Goal: Transaction & Acquisition: Purchase product/service

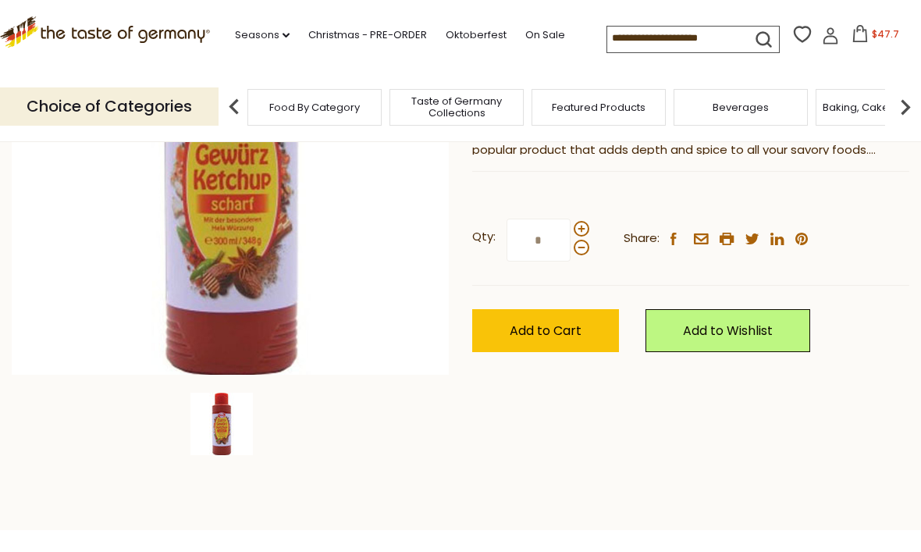
click at [549, 245] on input "*" at bounding box center [538, 240] width 64 height 43
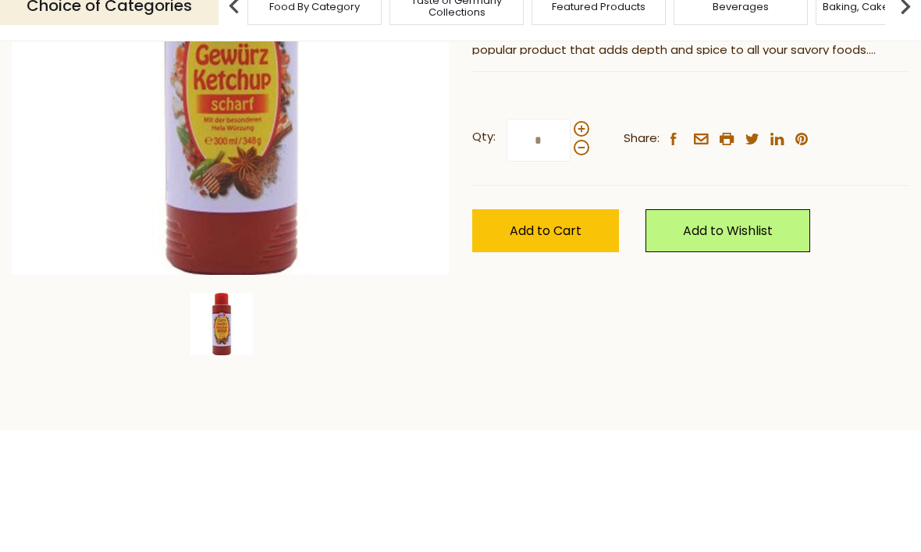
click at [585, 222] on div at bounding box center [582, 239] width 16 height 34
click at [570, 219] on input "*" at bounding box center [538, 240] width 64 height 43
click at [584, 222] on span at bounding box center [582, 230] width 16 height 16
click at [570, 219] on input "*" at bounding box center [538, 240] width 64 height 43
click at [588, 222] on span at bounding box center [582, 230] width 16 height 16
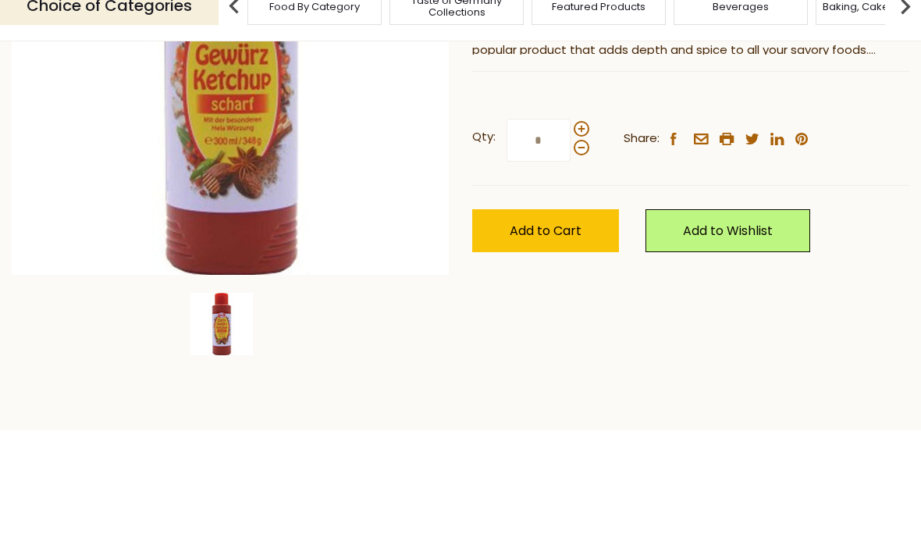
click at [570, 219] on input "*" at bounding box center [538, 240] width 64 height 43
click at [587, 219] on label "Qty: *" at bounding box center [530, 240] width 117 height 43
click at [570, 219] on input "*" at bounding box center [538, 240] width 64 height 43
click at [579, 222] on span at bounding box center [582, 230] width 16 height 16
click at [570, 219] on input "*" at bounding box center [538, 240] width 64 height 43
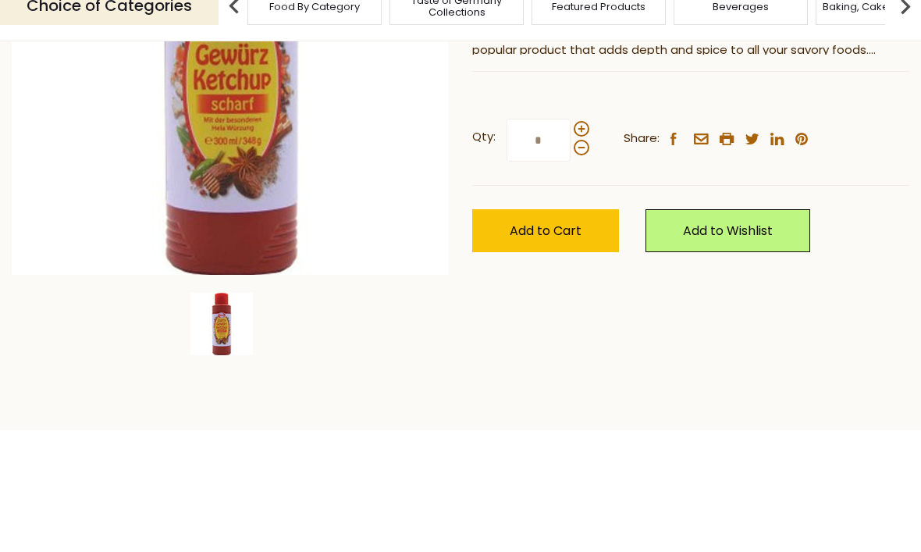
type input "*"
click at [589, 310] on button "Add to Cart" at bounding box center [545, 331] width 147 height 43
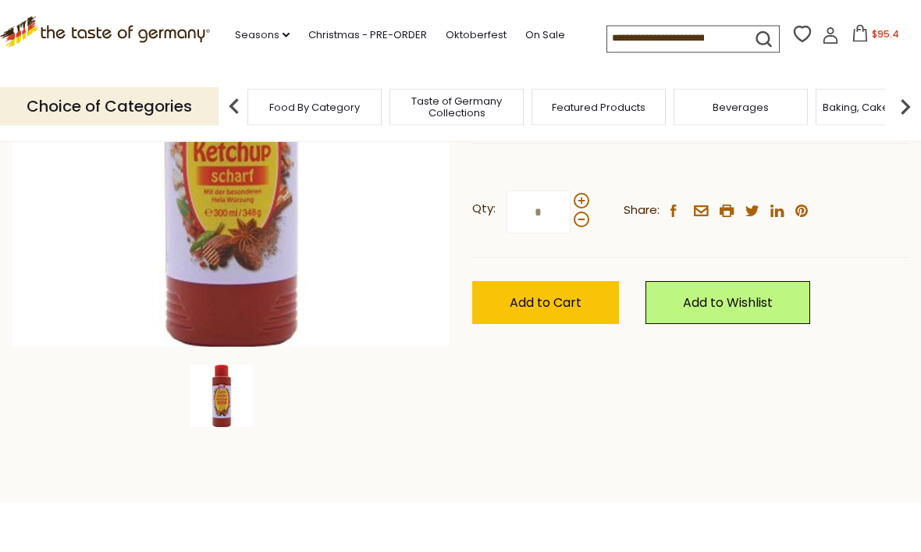
scroll to position [286, 0]
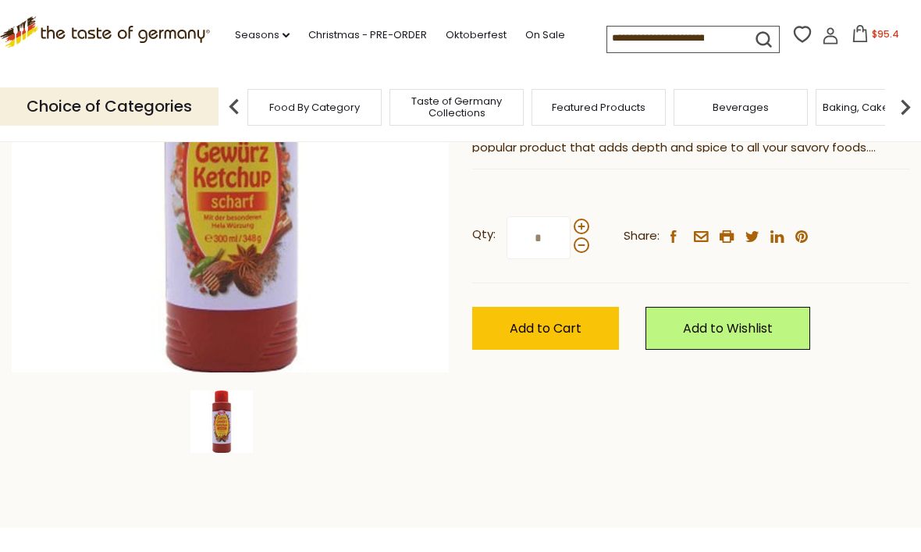
click at [842, 33] on button "$95.4" at bounding box center [875, 36] width 66 height 23
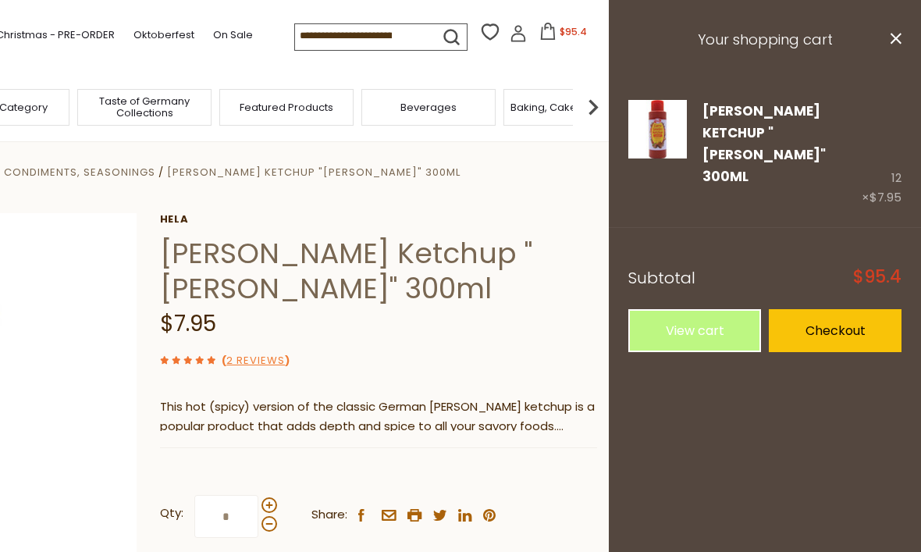
scroll to position [0, 0]
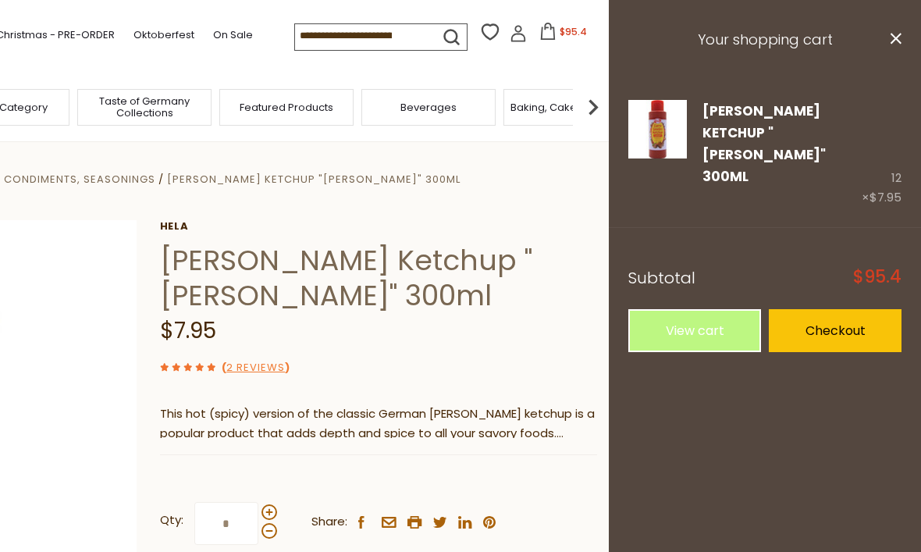
click at [723, 309] on link "View cart" at bounding box center [694, 330] width 133 height 43
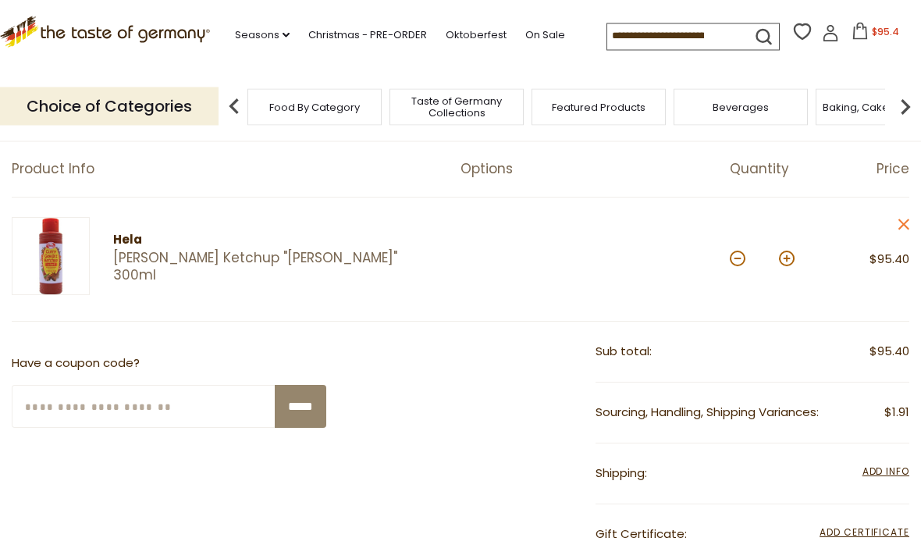
scroll to position [139, 0]
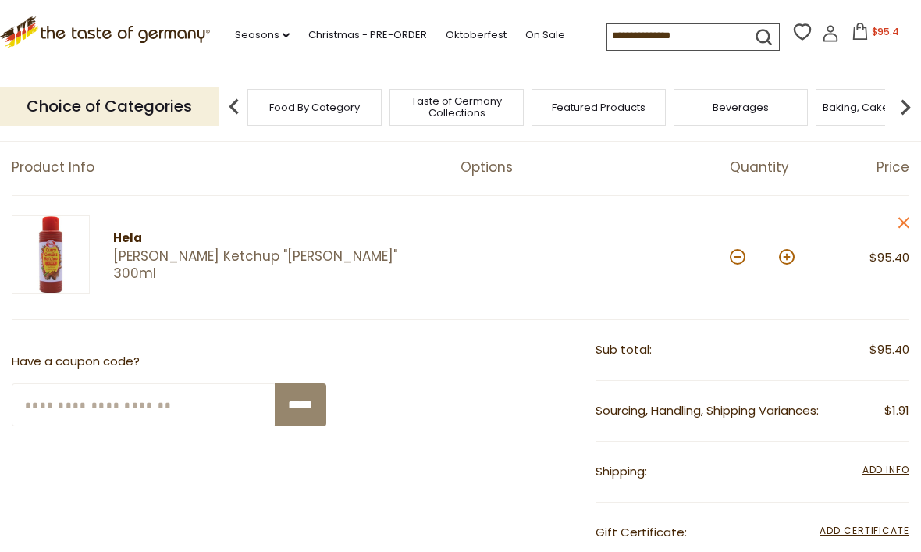
click at [737, 254] on button at bounding box center [738, 257] width 16 height 16
type input "**"
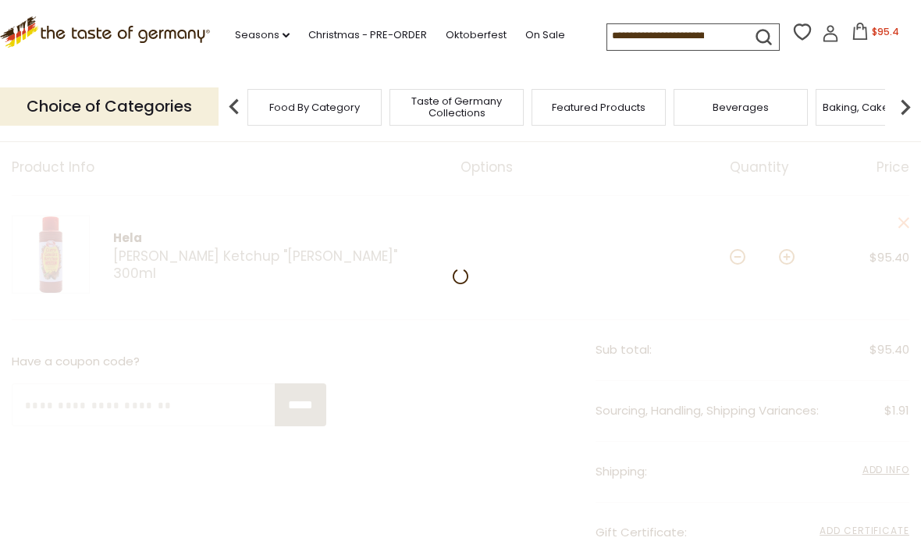
click at [737, 261] on div at bounding box center [460, 511] width 921 height 828
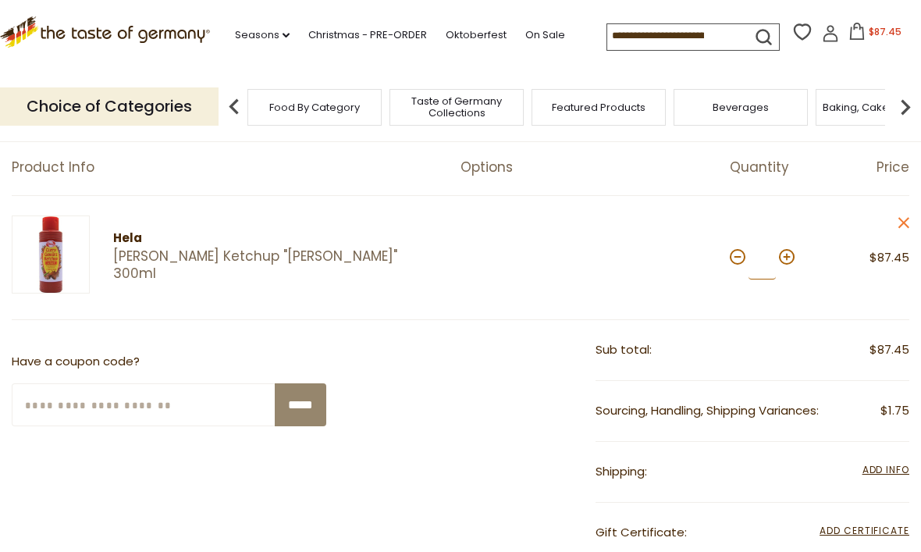
click at [767, 261] on input "**" at bounding box center [761, 257] width 27 height 43
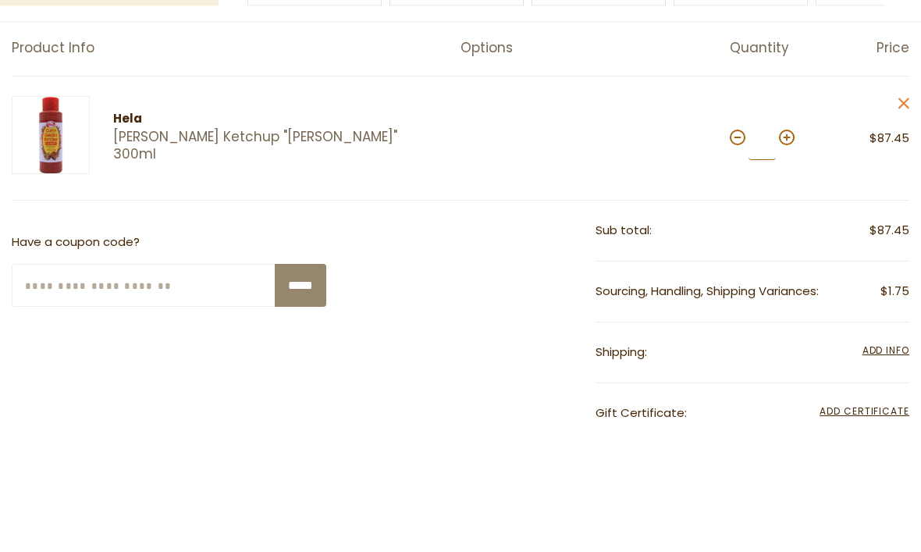
type input "*"
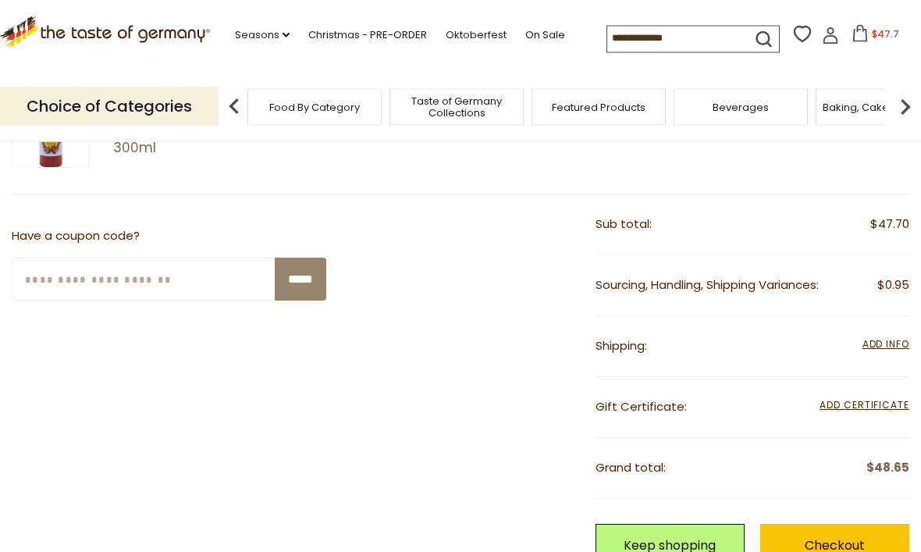
scroll to position [265, 0]
click at [886, 338] on span "Add Info" at bounding box center [885, 343] width 47 height 13
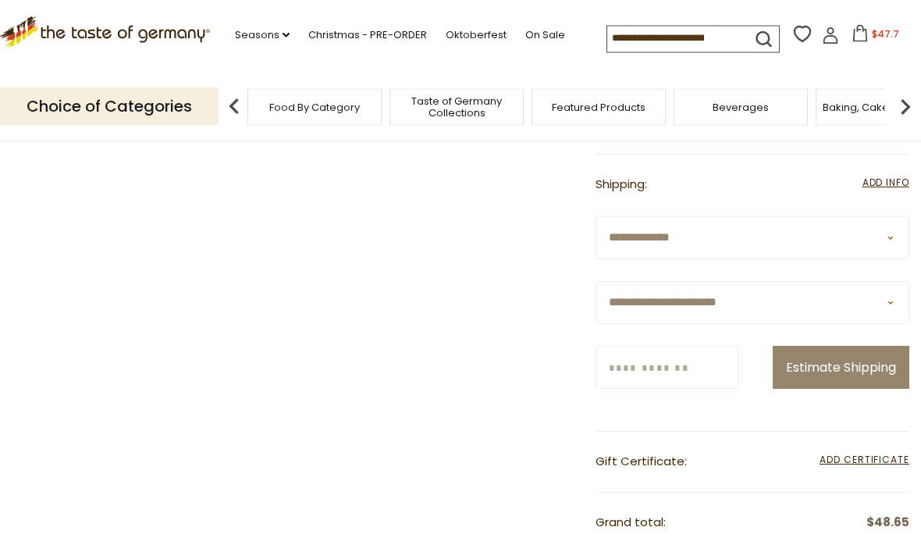
scroll to position [429, 0]
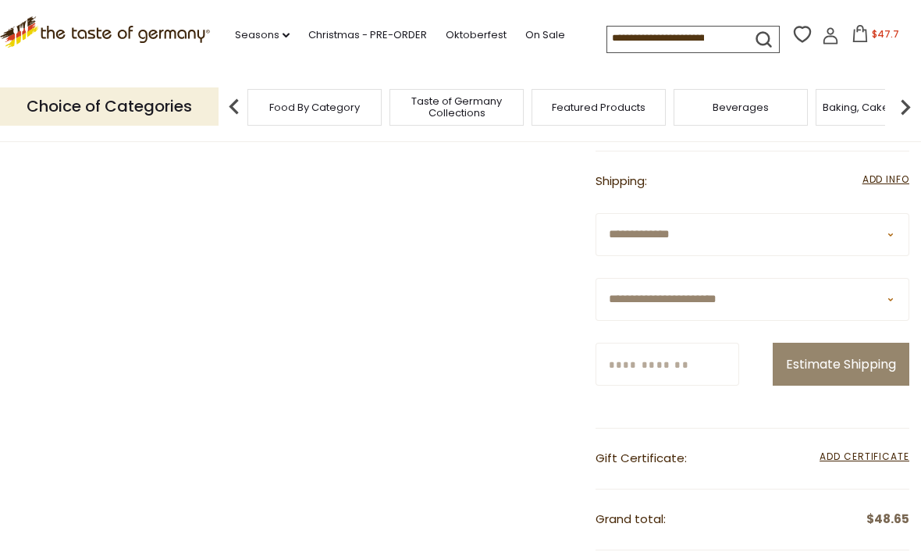
click at [899, 229] on select "**********" at bounding box center [752, 234] width 314 height 43
click at [897, 294] on select "**********" at bounding box center [752, 299] width 314 height 43
select select "**"
click at [709, 361] on input "Zip/Postcode" at bounding box center [667, 364] width 144 height 43
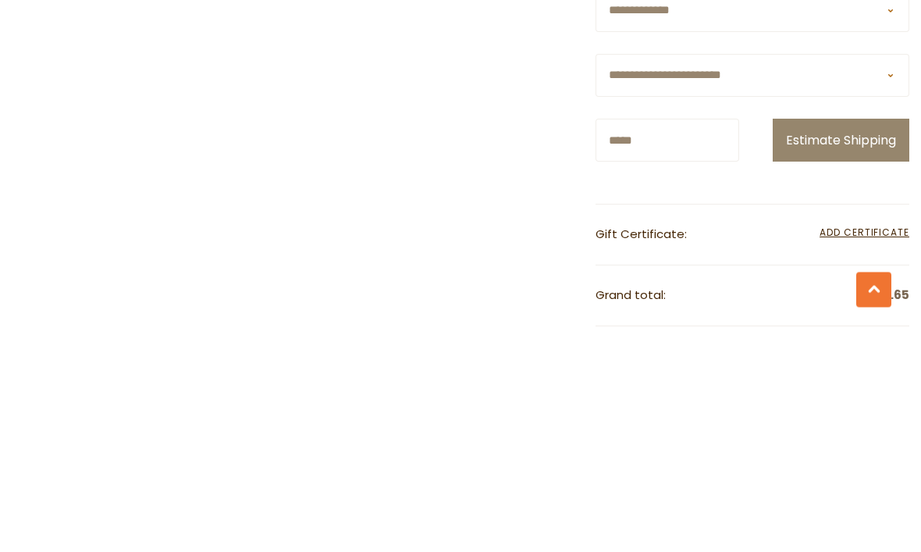
type input "*****"
click at [862, 343] on button "Estimate Shipping" at bounding box center [841, 364] width 137 height 43
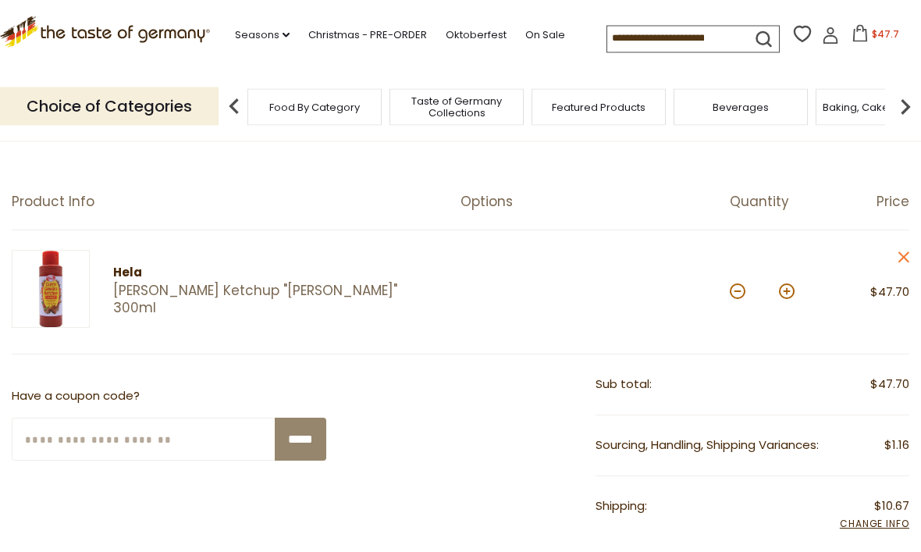
scroll to position [105, 0]
click at [791, 290] on button at bounding box center [787, 291] width 16 height 16
type input "*"
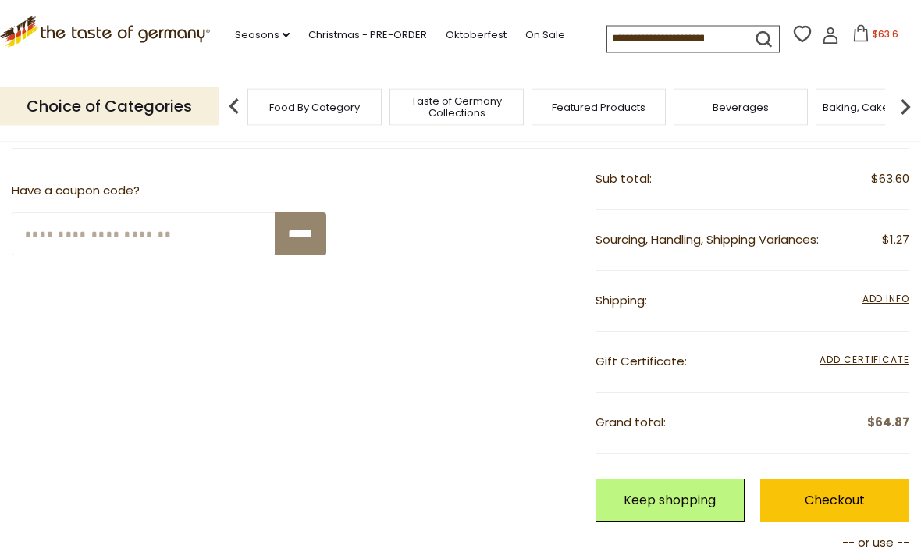
scroll to position [310, 0]
click at [892, 299] on span "Add Info" at bounding box center [885, 298] width 47 height 13
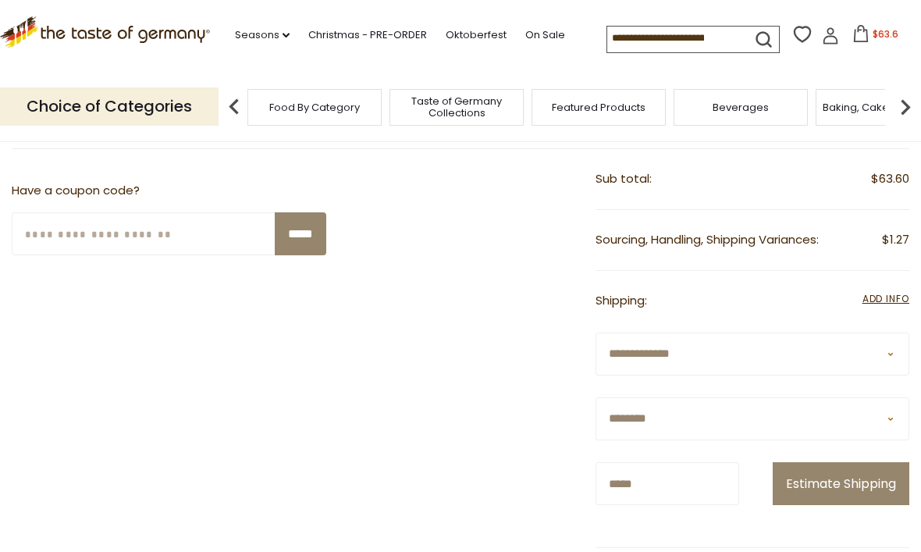
click at [863, 505] on button "Estimate Shipping" at bounding box center [841, 483] width 137 height 43
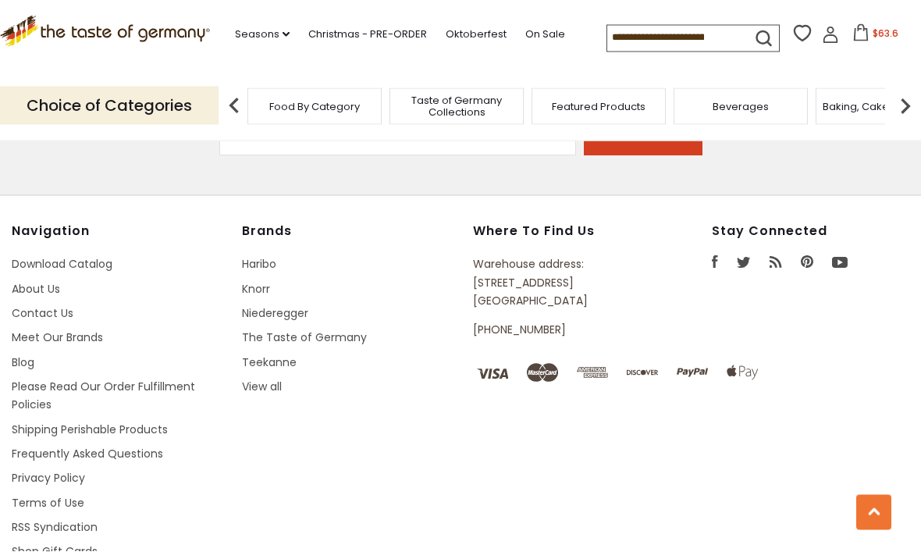
scroll to position [1472, 0]
click at [43, 282] on link "About Us" at bounding box center [36, 290] width 48 height 16
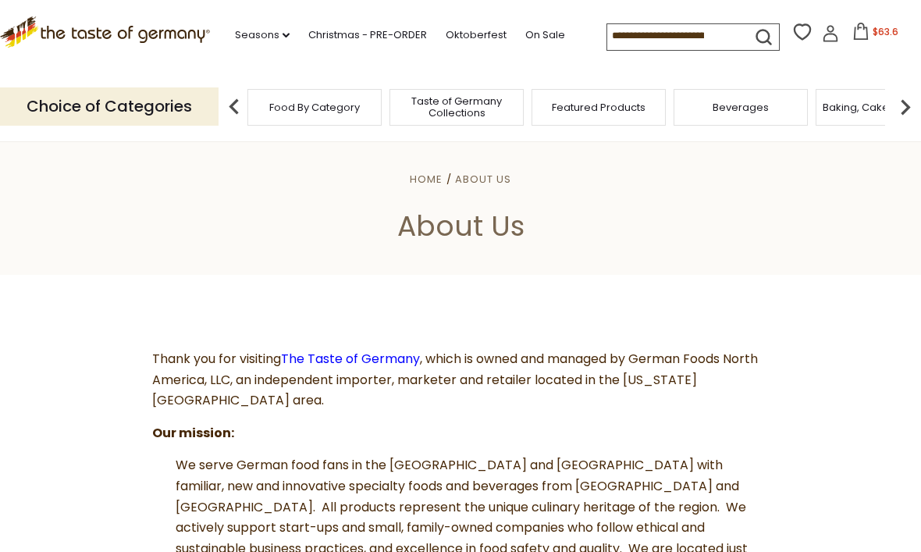
click at [872, 30] on span "$63.6" at bounding box center [885, 31] width 26 height 13
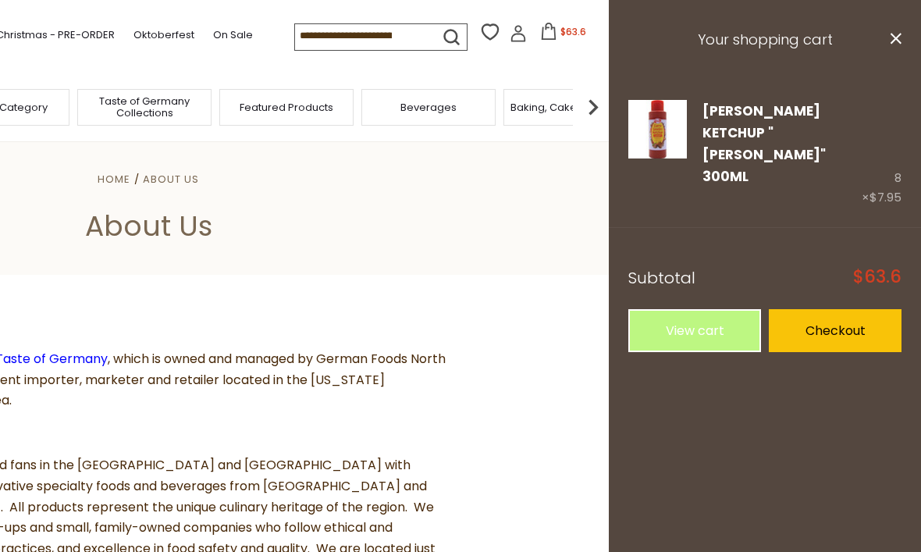
click at [707, 309] on link "View cart" at bounding box center [694, 330] width 133 height 43
